Goal: Navigation & Orientation: Find specific page/section

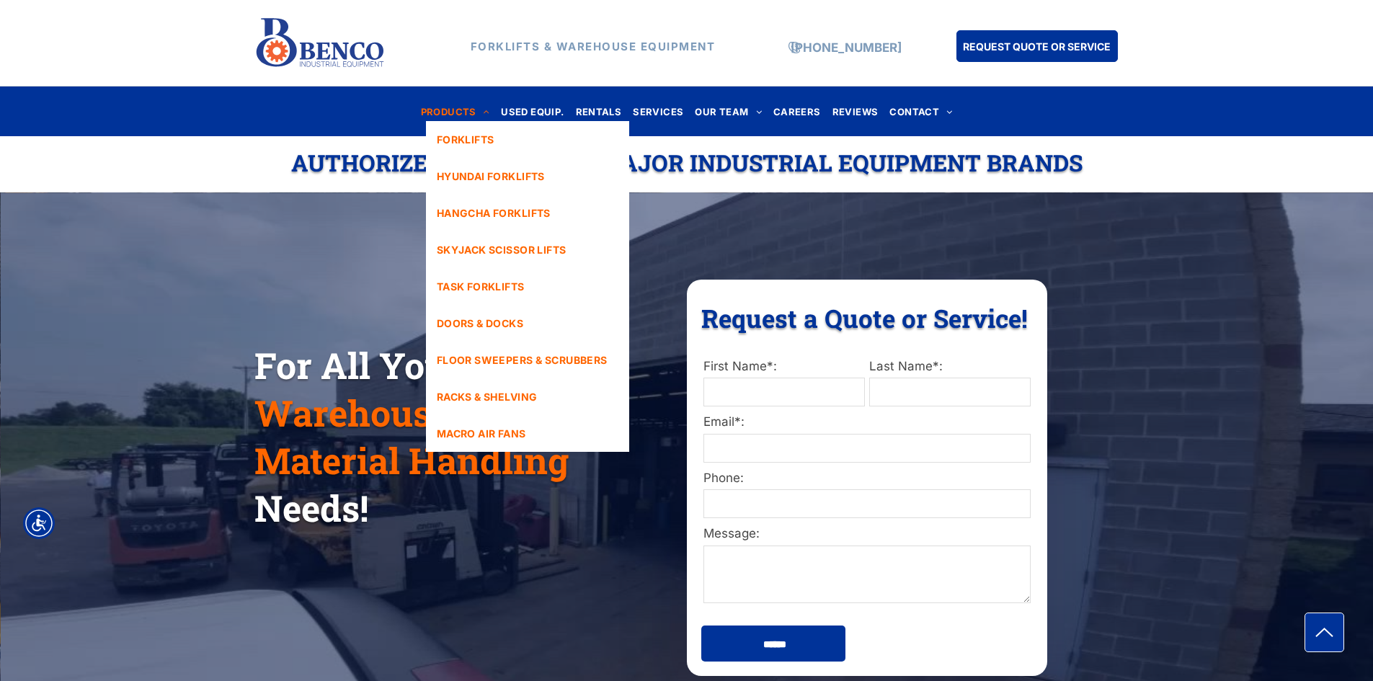
click at [465, 112] on span "PRODUCTS" at bounding box center [455, 111] width 69 height 19
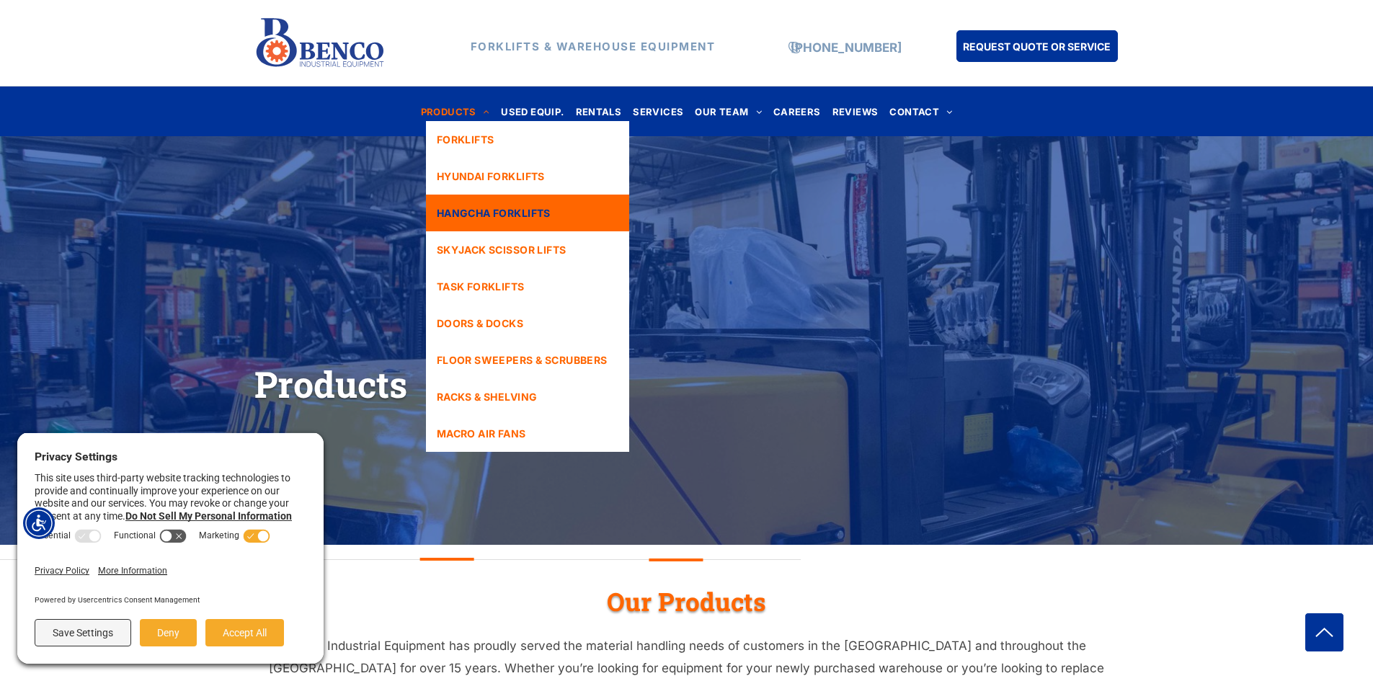
click at [509, 205] on span "HANGCHA FORKLIFTS" at bounding box center [494, 212] width 114 height 15
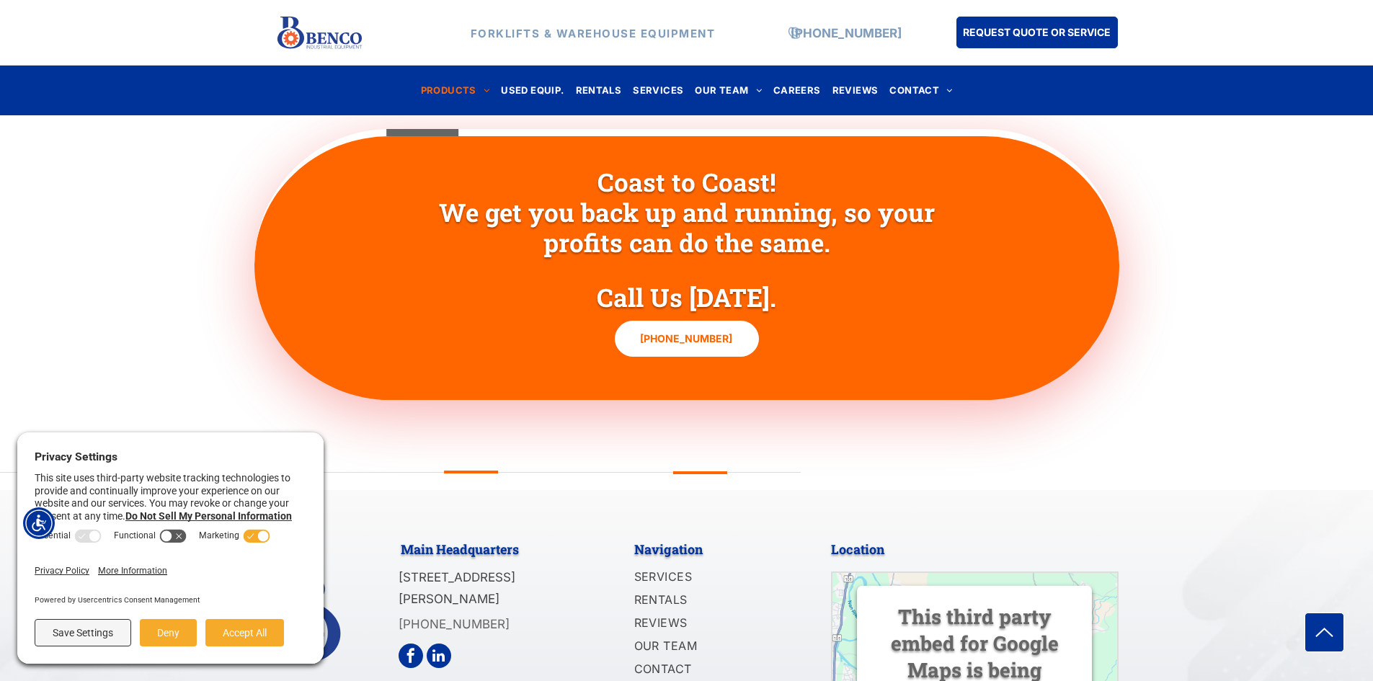
scroll to position [2265, 0]
